Goal: Task Accomplishment & Management: Use online tool/utility

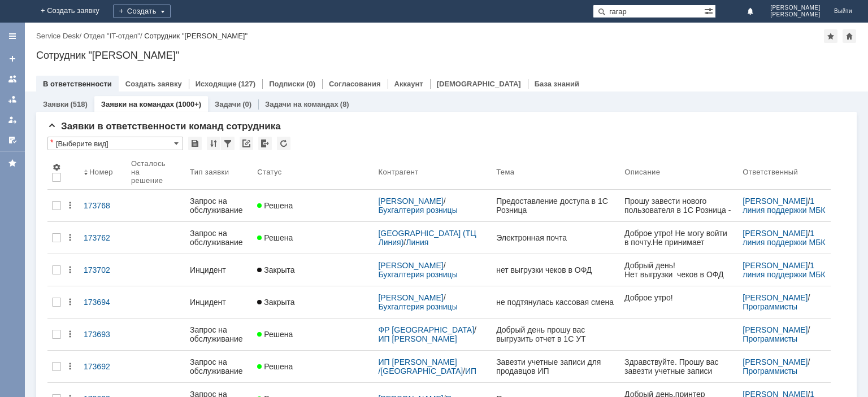
type input "гагар"
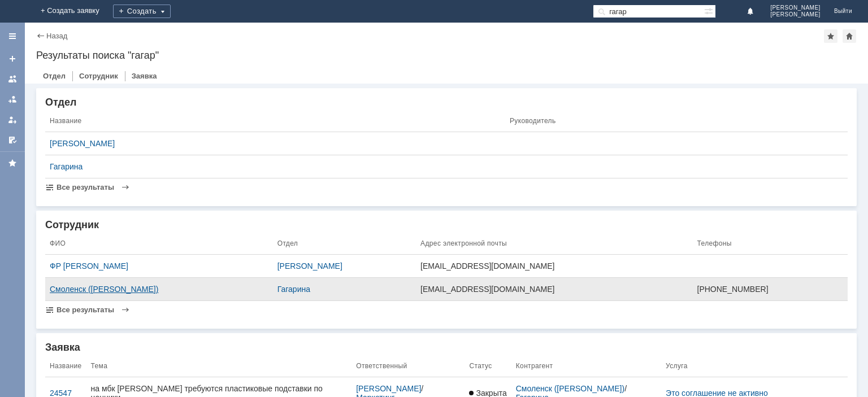
click at [81, 288] on div "Смоленск (Гагарина)" at bounding box center [159, 289] width 219 height 9
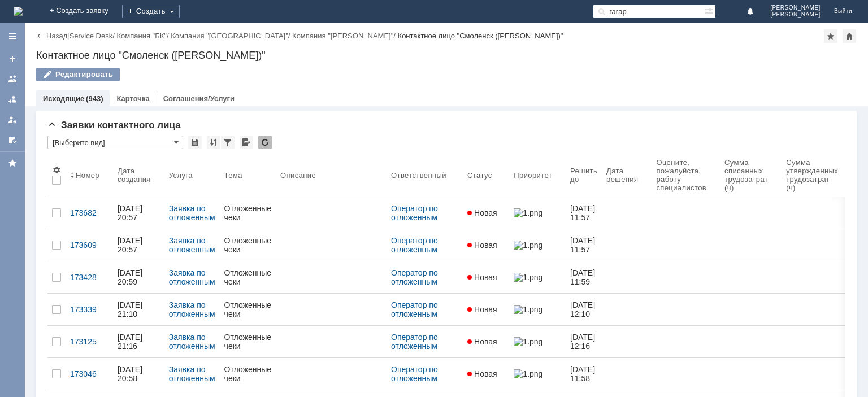
click at [145, 97] on link "Карточка" at bounding box center [132, 98] width 33 height 8
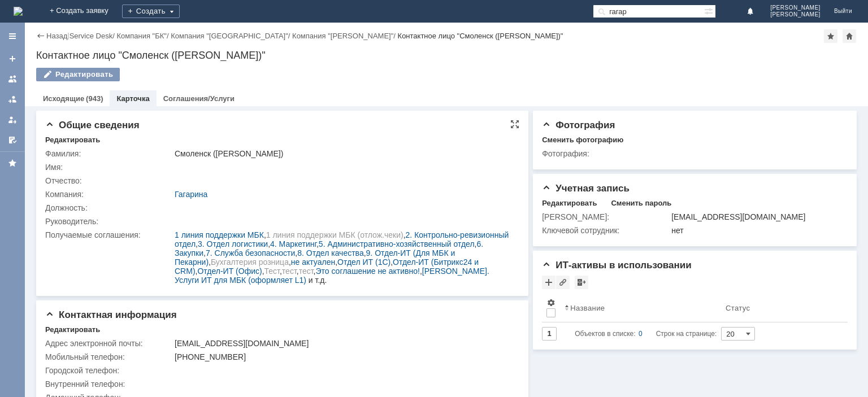
scroll to position [20, 0]
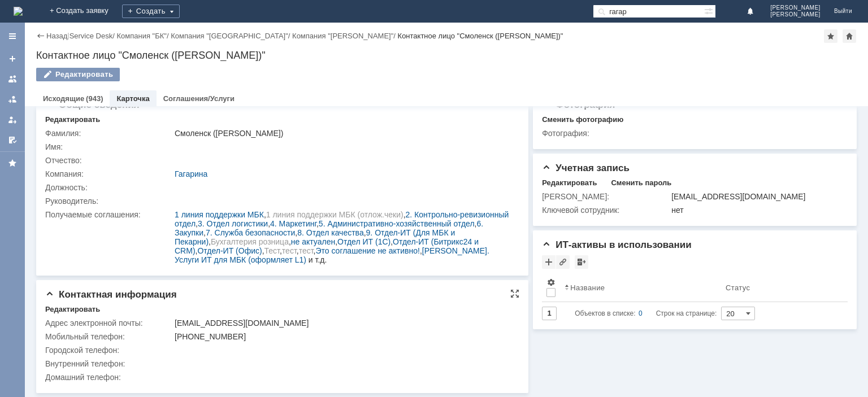
click at [285, 318] on td "gagarina@bykosmetika.ru" at bounding box center [343, 324] width 343 height 14
click at [115, 7] on link "+ Создать заявку" at bounding box center [79, 11] width 72 height 23
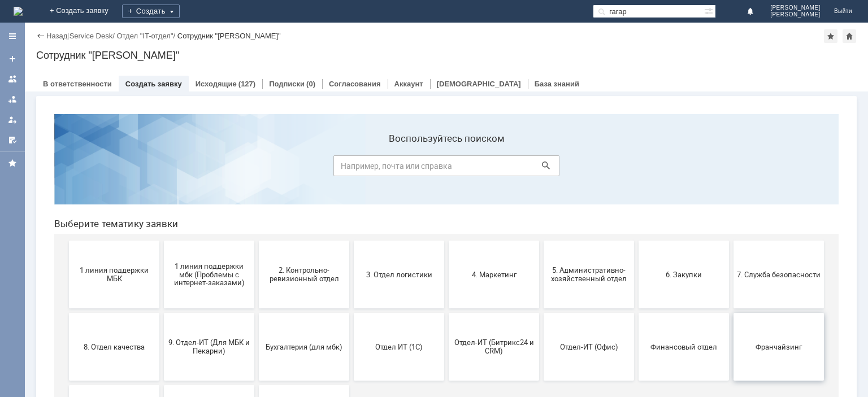
click at [770, 341] on button "Франчайзинг" at bounding box center [779, 347] width 90 height 68
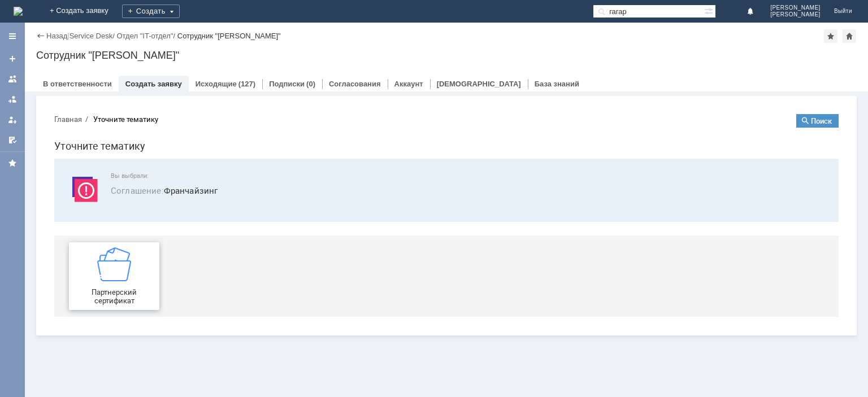
click at [103, 266] on img at bounding box center [114, 265] width 34 height 34
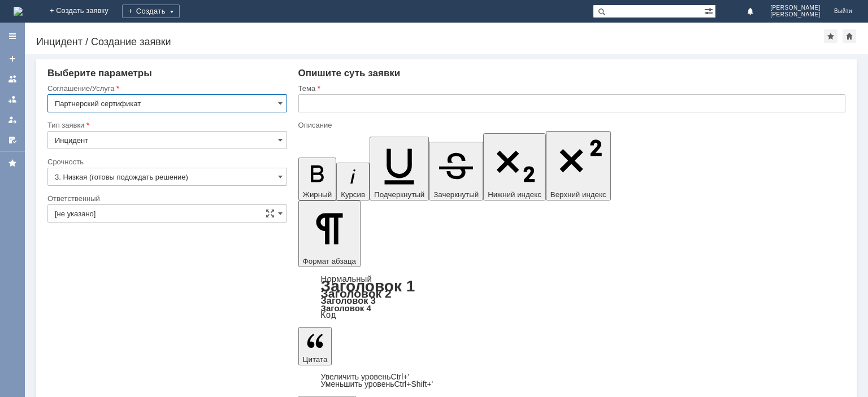
click at [377, 102] on input "text" at bounding box center [571, 103] width 547 height 18
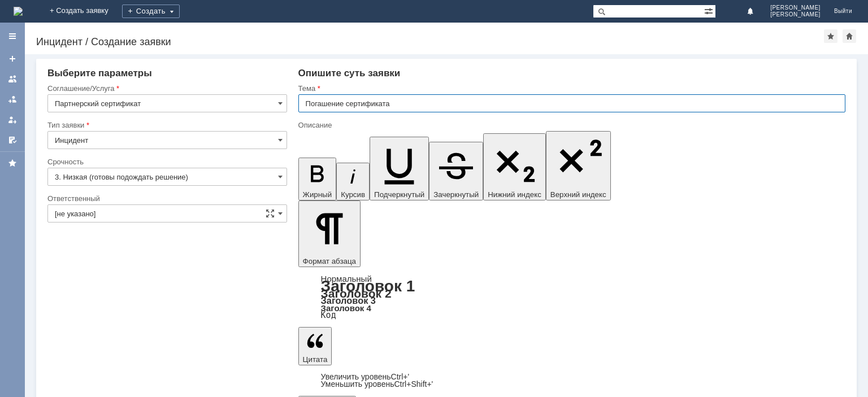
type input "Погашение сертификата"
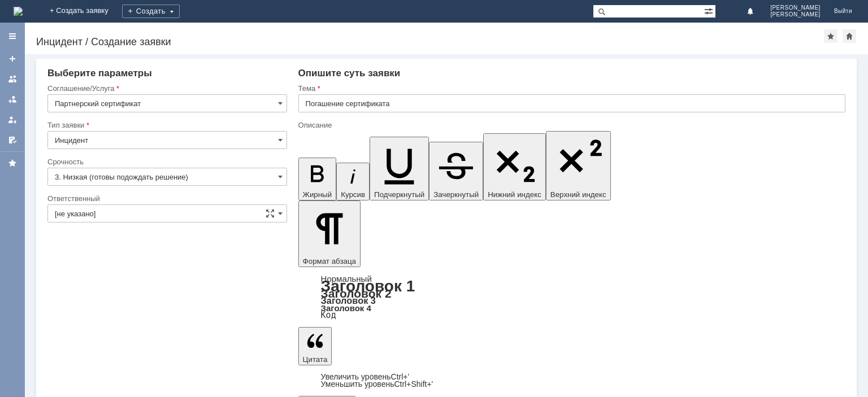
scroll to position [270, 6]
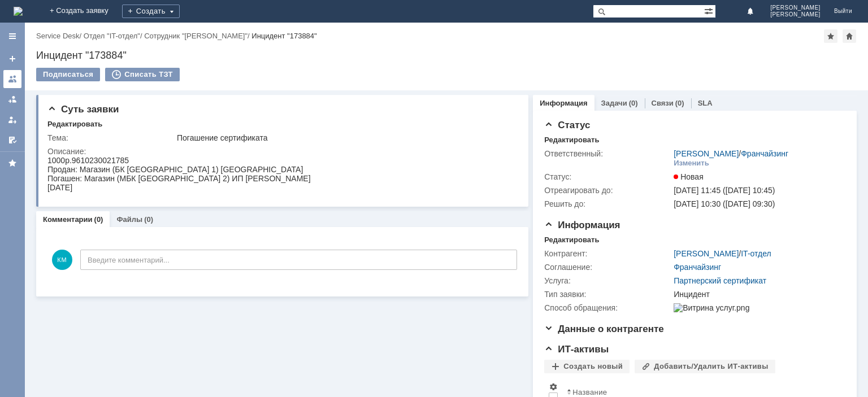
click at [19, 83] on link at bounding box center [12, 79] width 18 height 18
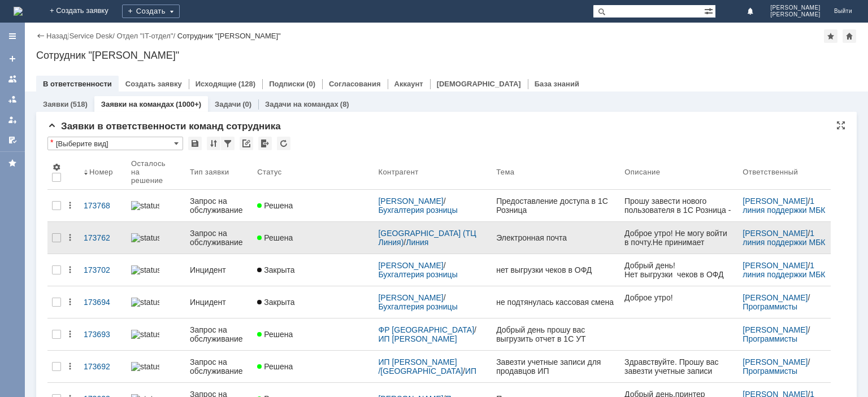
click at [338, 234] on div "Решена" at bounding box center [313, 237] width 112 height 9
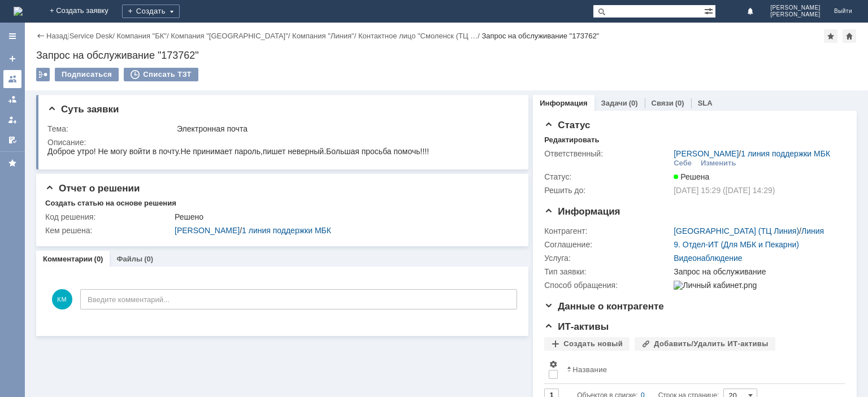
click at [15, 72] on link at bounding box center [12, 79] width 18 height 18
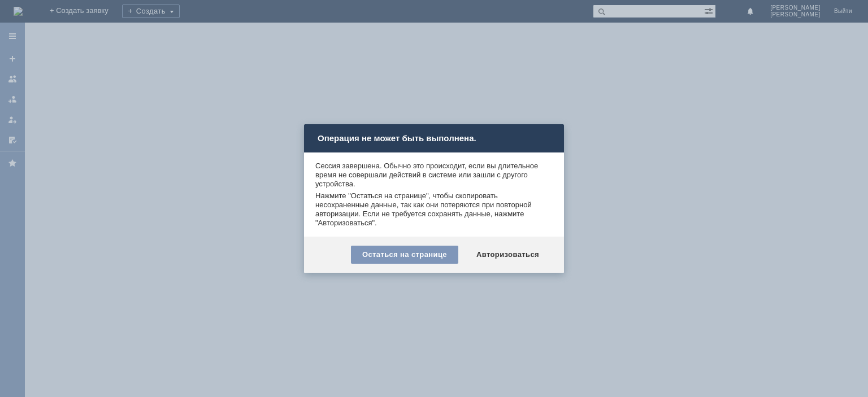
click at [466, 256] on div "Остаться на странице Авторизоваться" at bounding box center [434, 255] width 260 height 36
click at [487, 256] on div "Авторизоваться" at bounding box center [507, 255] width 85 height 18
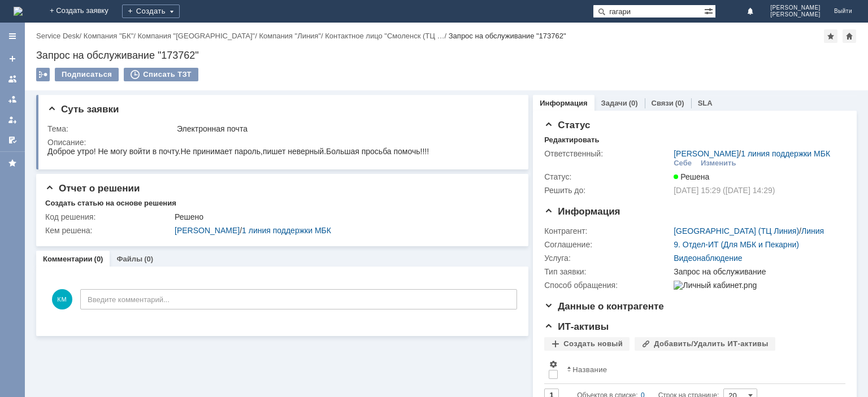
type input "гагарин"
